Goal: Information Seeking & Learning: Learn about a topic

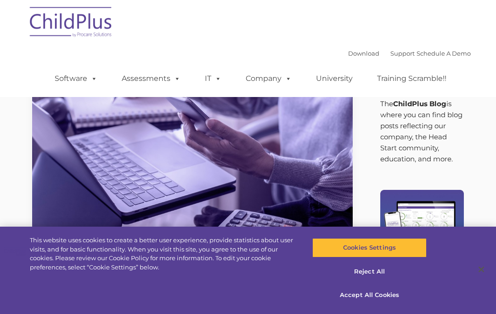
click at [386, 295] on button "Accept All Cookies" at bounding box center [369, 294] width 114 height 19
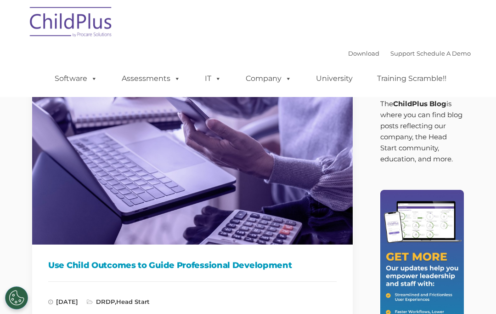
click at [164, 82] on link "Assessments" at bounding box center [151, 78] width 77 height 18
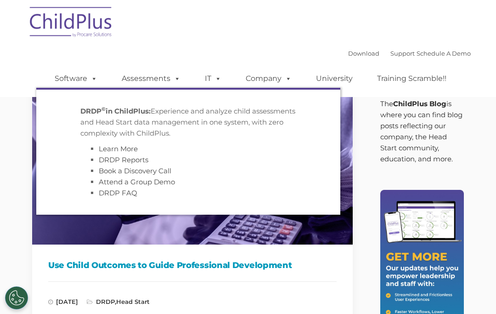
click at [174, 232] on img at bounding box center [192, 154] width 321 height 180
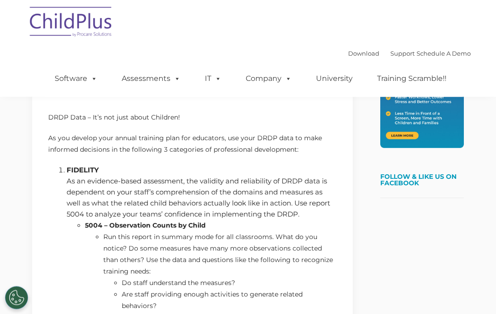
click at [269, 254] on li "Run this report in summary mode for all classrooms. What do you notice? Do some…" at bounding box center [219, 283] width 233 height 103
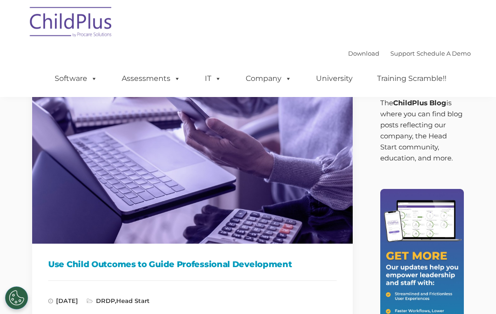
scroll to position [16, 0]
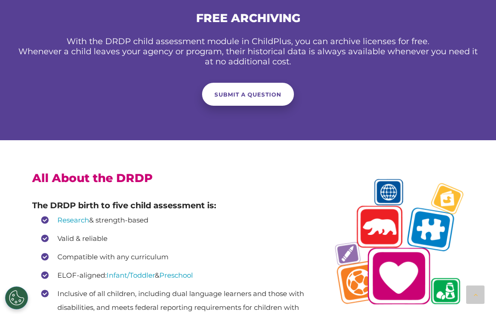
scroll to position [1832, 0]
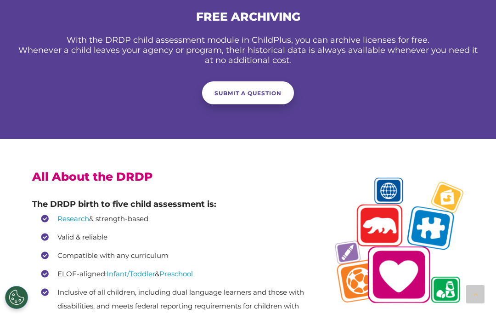
click at [263, 98] on link "SUBMIT A QUESTION" at bounding box center [248, 93] width 92 height 23
click at [215, 129] on div "× Submit A Question" at bounding box center [248, 156] width 198 height 251
click at [242, 137] on div "× Submit A Question" at bounding box center [248, 156] width 198 height 251
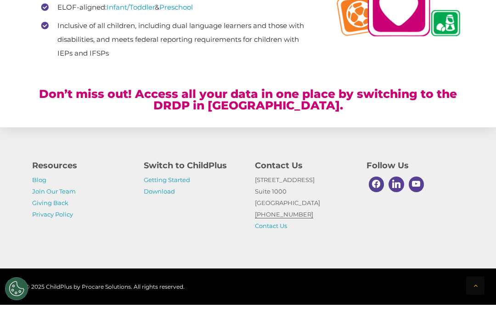
scroll to position [2089, 0]
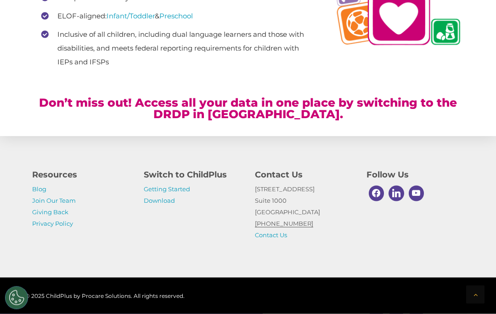
click at [230, 215] on div "× Submit A Question" at bounding box center [248, 156] width 198 height 251
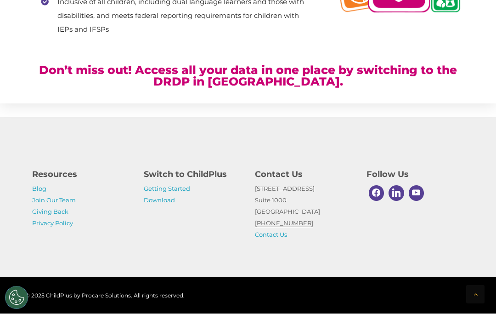
click at [106, 108] on link at bounding box center [248, 157] width 496 height 314
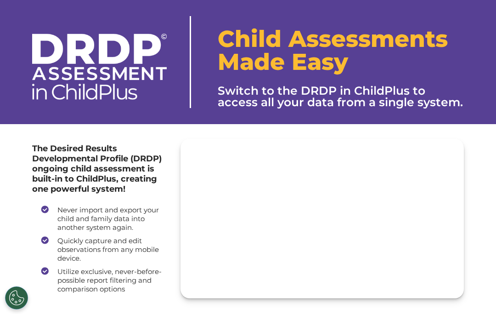
click at [238, 114] on div "Child Assessments Made Easy Switch to the DRDP in ChildPlus to access all your …" at bounding box center [341, 70] width 246 height 108
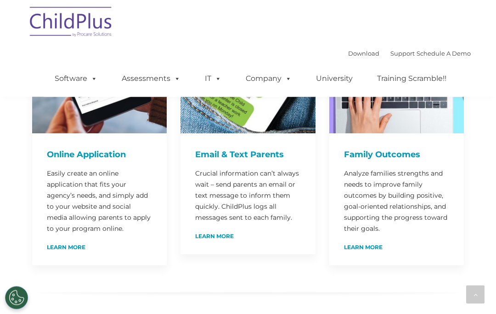
scroll to position [501, 0]
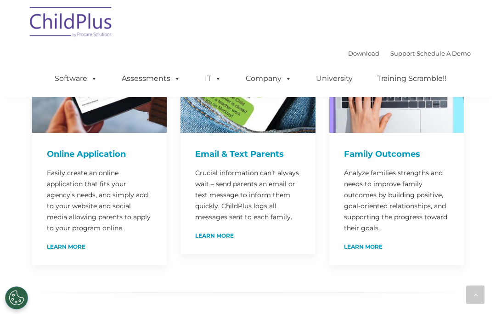
click at [411, 147] on h4 "Family Outcomes" at bounding box center [396, 153] width 105 height 13
click at [376, 147] on h4 "Family Outcomes" at bounding box center [396, 153] width 105 height 13
click at [400, 192] on p "Analyze families strengths and needs to improve family outcomes by building pos…" at bounding box center [396, 200] width 105 height 66
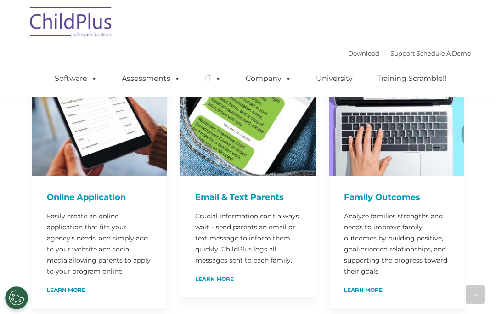
scroll to position [457, 0]
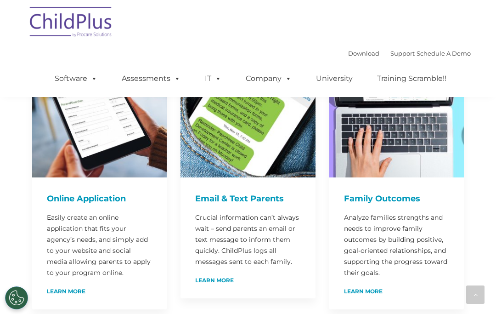
click at [395, 153] on div at bounding box center [396, 109] width 135 height 135
click at [387, 192] on h4 "Family Outcomes" at bounding box center [396, 198] width 105 height 13
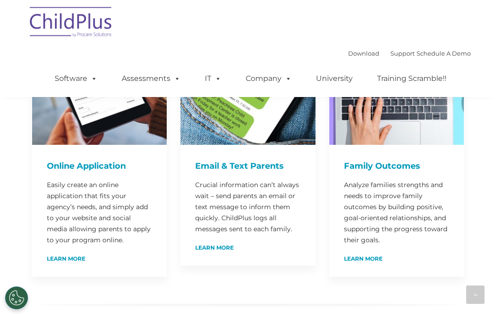
scroll to position [490, 0]
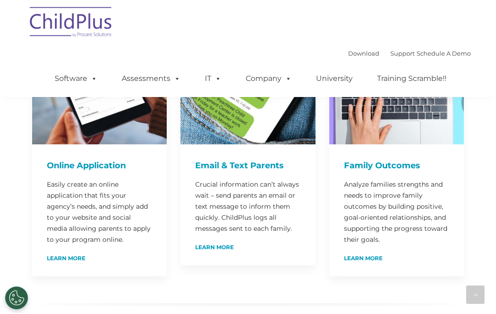
click at [362, 255] on link "Learn More" at bounding box center [363, 258] width 39 height 6
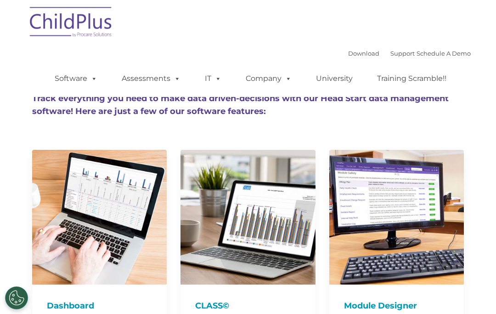
click at [214, 83] on span at bounding box center [216, 78] width 10 height 9
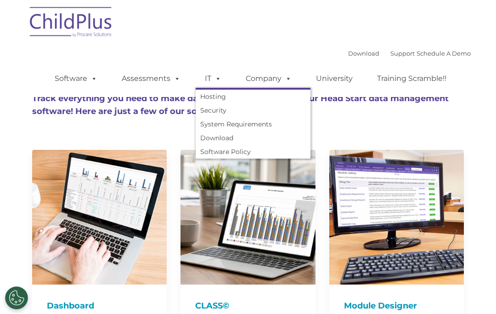
click at [176, 83] on span at bounding box center [175, 78] width 10 height 9
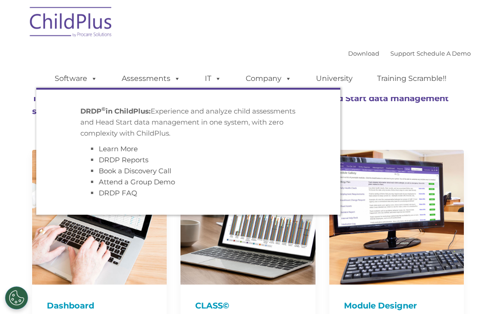
click at [143, 115] on strong "DRDP © in ChildPlus:" at bounding box center [115, 111] width 70 height 9
click at [128, 152] on link "Learn More" at bounding box center [118, 148] width 39 height 9
click at [136, 164] on link "DRDP Reports" at bounding box center [124, 159] width 50 height 9
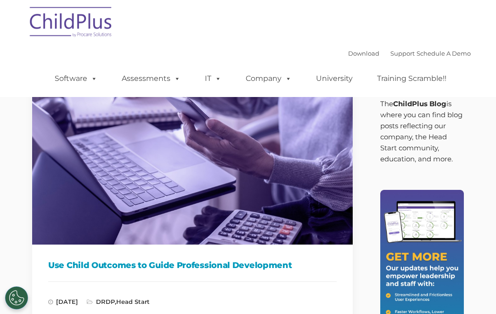
scroll to position [16, 0]
click at [412, 83] on link "Training Scramble!!" at bounding box center [412, 78] width 88 height 18
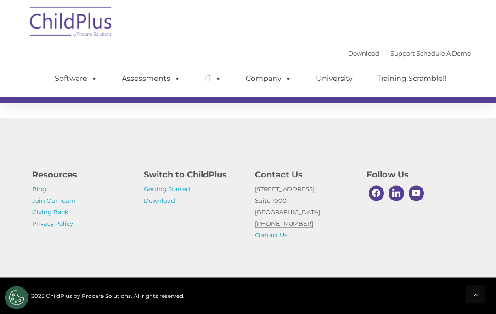
scroll to position [915, 0]
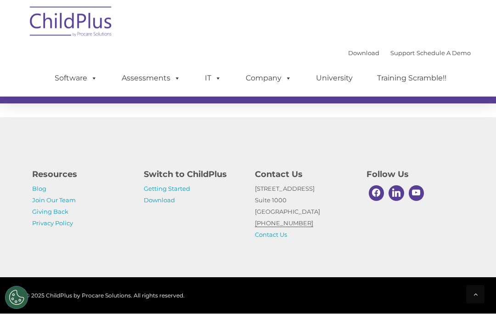
click at [185, 193] on link "Getting Started" at bounding box center [167, 188] width 46 height 7
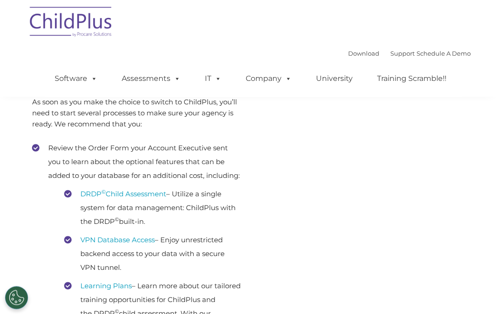
scroll to position [151, 0]
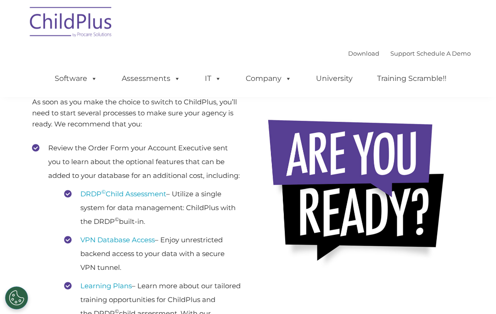
click at [148, 198] on link "DRDP © Child Assessment" at bounding box center [123, 193] width 86 height 9
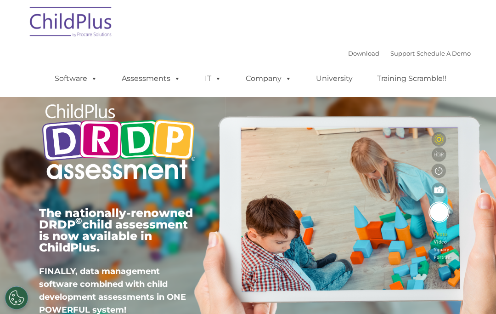
type input ""
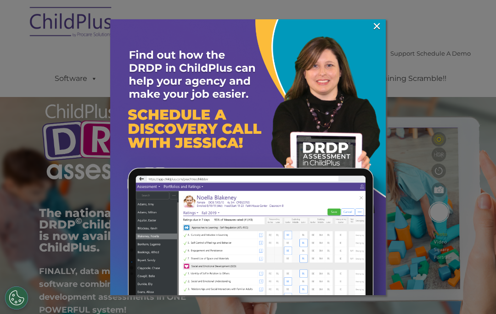
click at [376, 24] on link "×" at bounding box center [377, 26] width 11 height 9
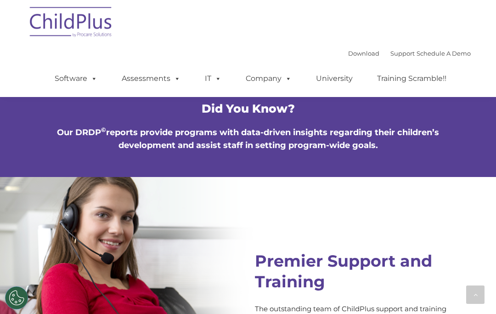
scroll to position [3442, 0]
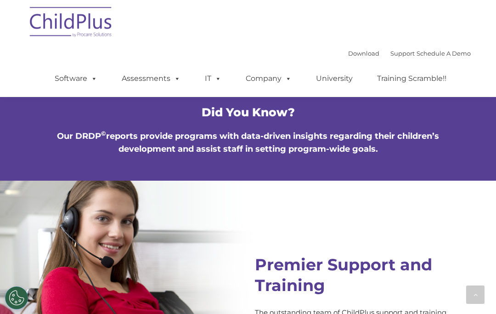
click at [177, 79] on span at bounding box center [175, 78] width 10 height 9
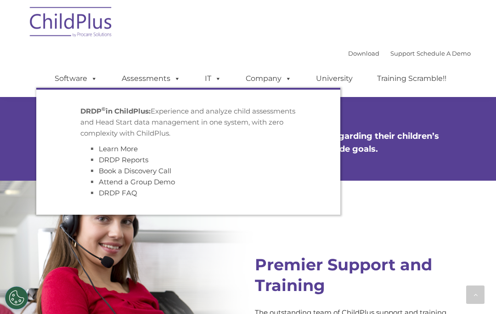
click at [128, 153] on link "Learn More" at bounding box center [118, 148] width 39 height 9
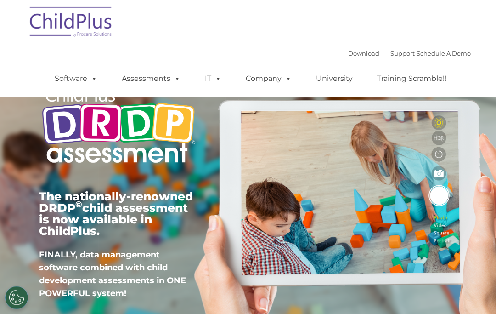
click at [91, 83] on span at bounding box center [92, 78] width 10 height 9
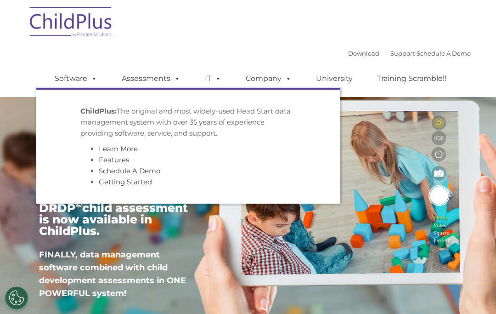
click at [143, 186] on link "Getting Started" at bounding box center [125, 181] width 53 height 9
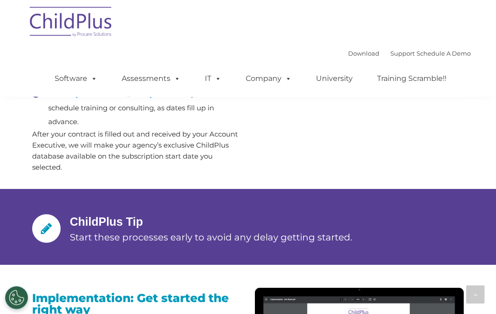
scroll to position [696, 0]
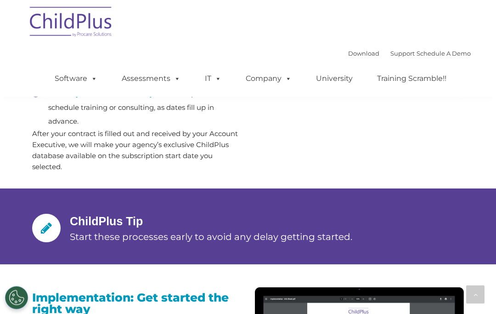
click at [128, 98] on link "ChildPlus University" at bounding box center [113, 94] width 77 height 9
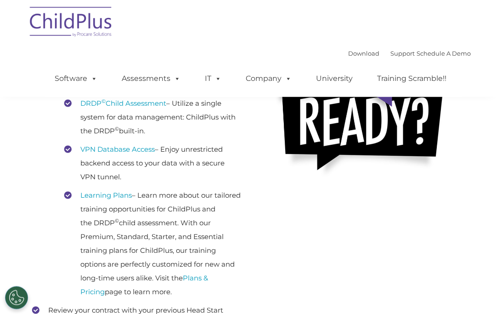
scroll to position [202, 0]
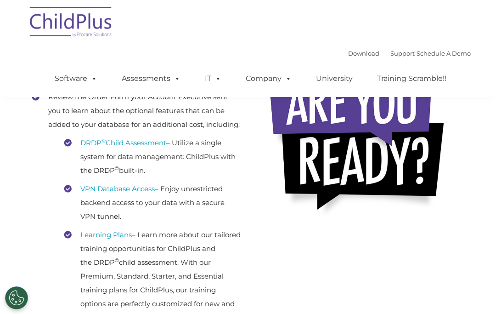
click at [351, 57] on link "Download" at bounding box center [363, 53] width 31 height 7
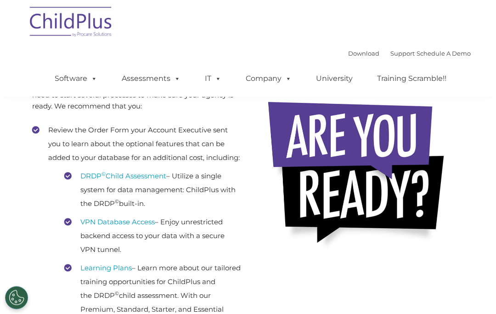
scroll to position [169, 0]
click at [146, 180] on link "DRDP © Child Assessment" at bounding box center [123, 175] width 86 height 9
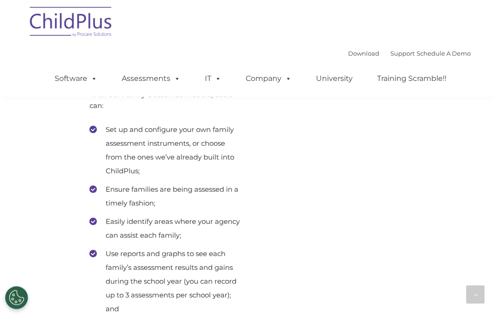
scroll to position [6060, 0]
click at [100, 144] on li "Set up and configure your own family assessment instruments, or choose from the…" at bounding box center [166, 149] width 152 height 55
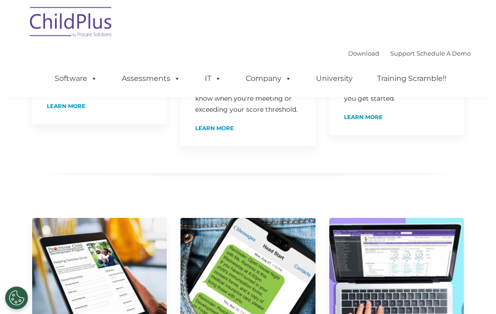
scroll to position [0, 0]
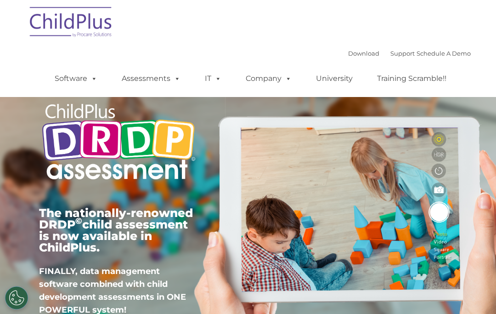
click at [270, 87] on link "Company" at bounding box center [269, 78] width 64 height 18
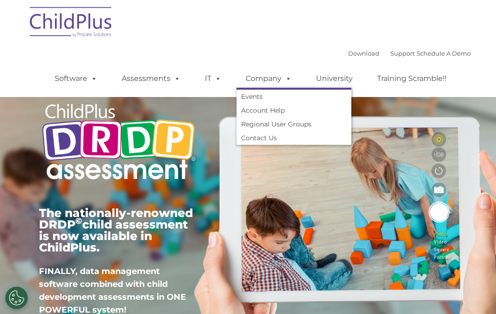
click at [161, 83] on link "Assessments" at bounding box center [151, 78] width 77 height 18
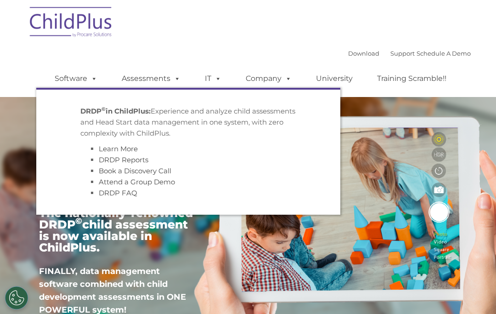
click at [171, 183] on link "Attend a Group Demo" at bounding box center [137, 181] width 76 height 9
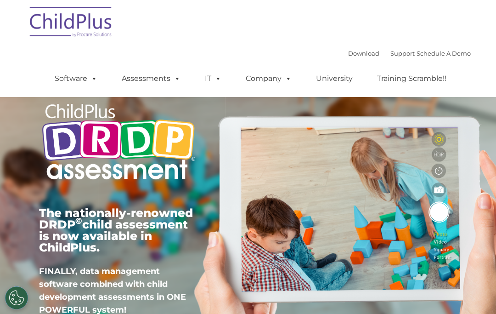
scroll to position [54, 0]
